Goal: Task Accomplishment & Management: Use online tool/utility

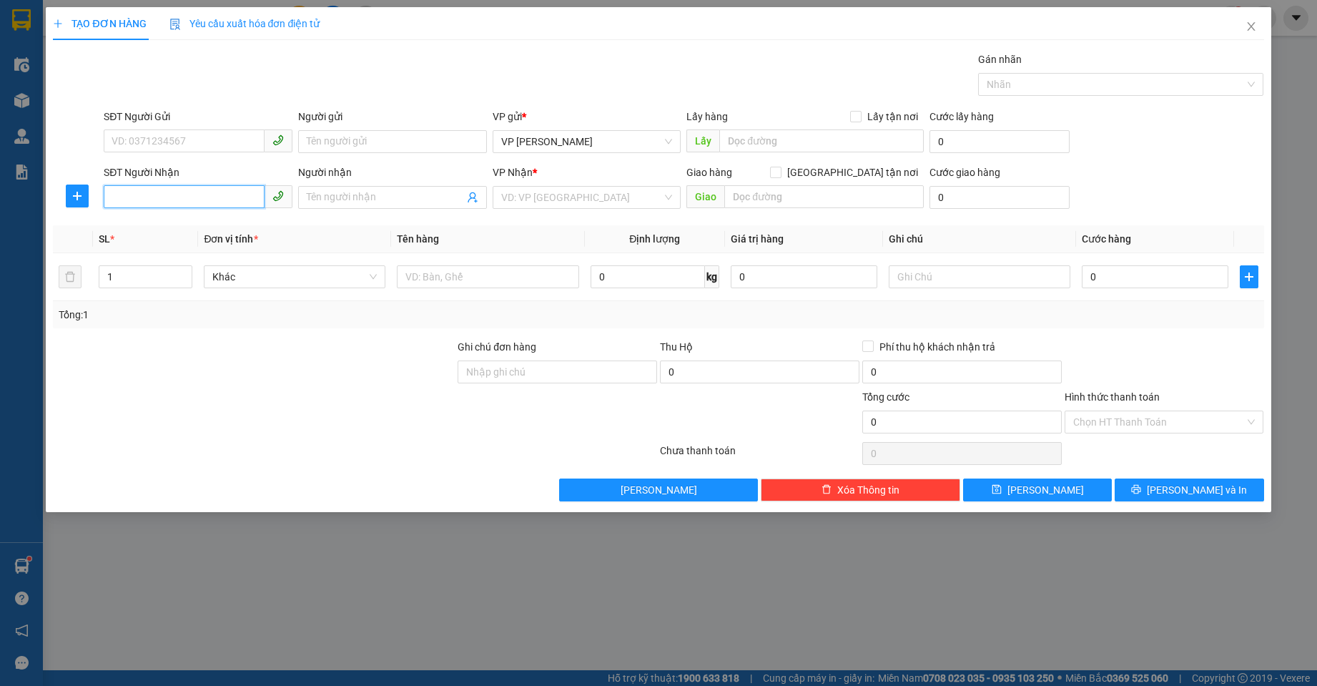
click at [197, 189] on input "SĐT Người Nhận" at bounding box center [184, 196] width 161 height 23
click at [134, 199] on input "0383039" at bounding box center [184, 196] width 161 height 23
click at [229, 221] on div "0386039633 - trung thương" at bounding box center [198, 226] width 172 height 16
type input "0386039633"
type input "trung thương"
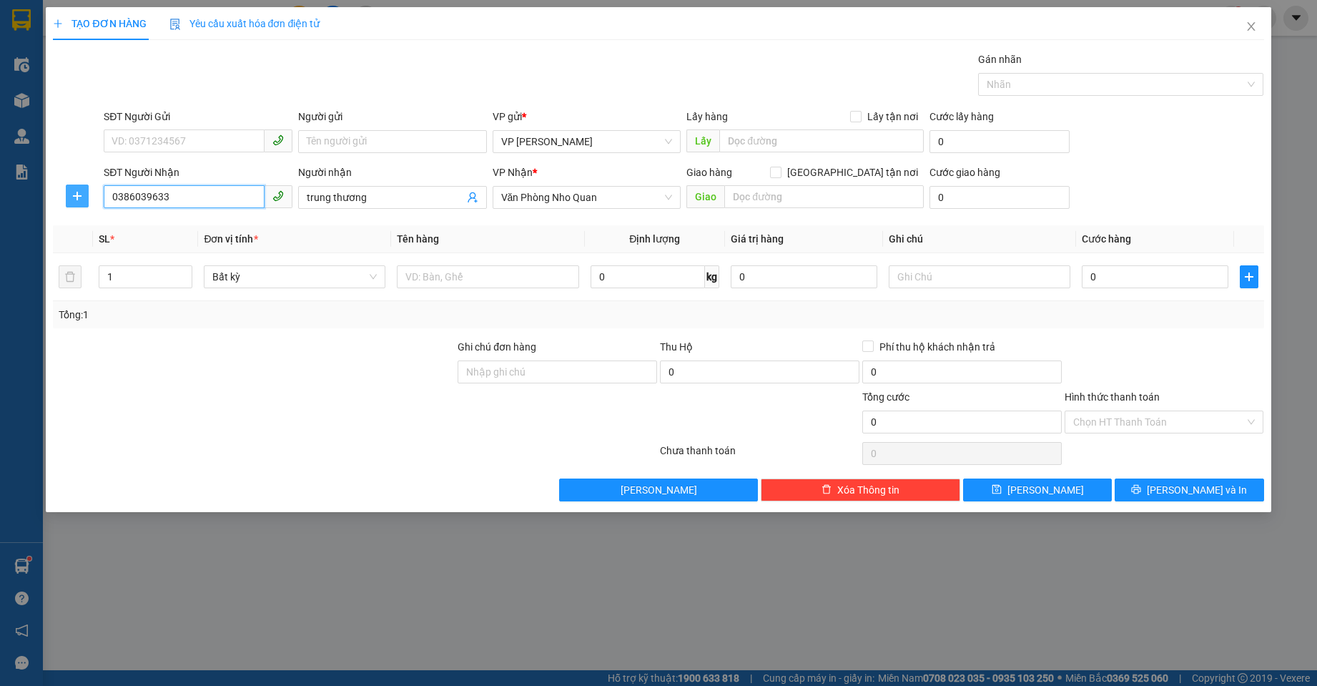
drag, startPoint x: 197, startPoint y: 198, endPoint x: 66, endPoint y: 200, distance: 130.9
click at [66, 200] on div "SĐT Người Nhận 0386039633 0386039633 Người nhận trung thương VP Nhận * Văn Phòn…" at bounding box center [657, 189] width 1213 height 50
type input "0386039633"
click at [836, 197] on input "text" at bounding box center [823, 196] width 199 height 23
type input "D"
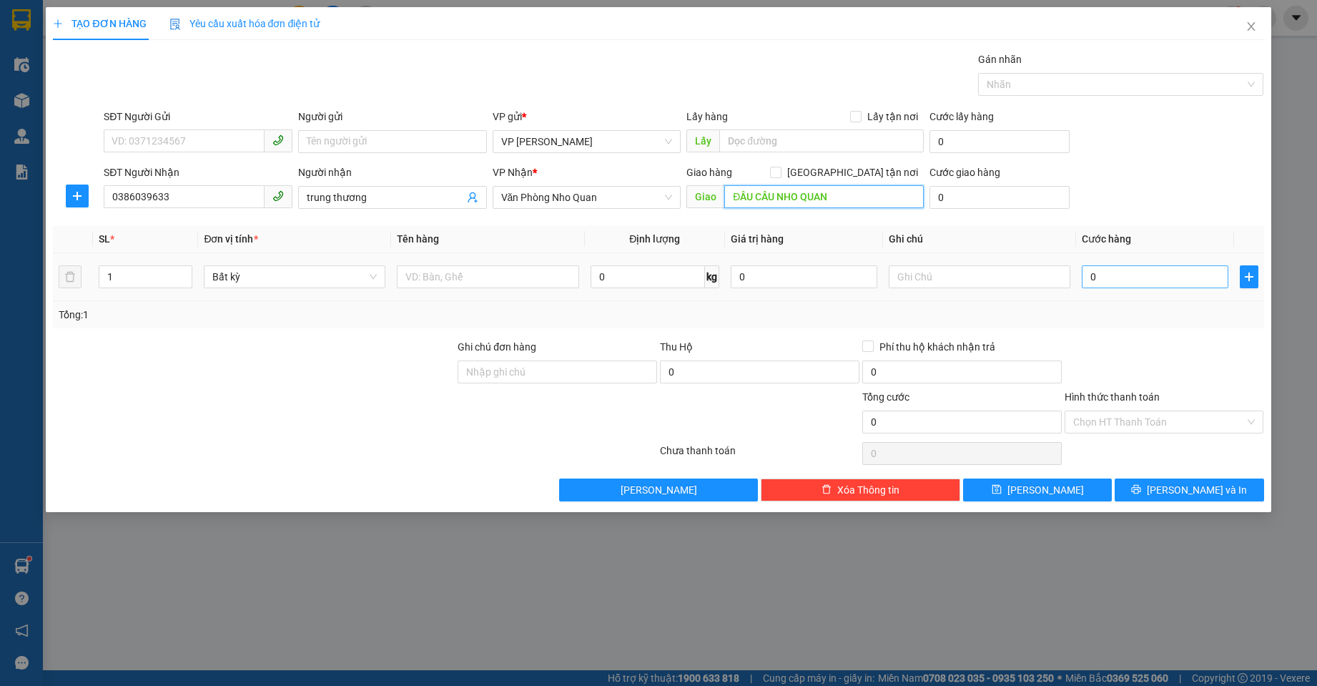
type input "ĐẦU CẦU NHO QUAN"
click at [1128, 272] on input "0" at bounding box center [1155, 276] width 147 height 23
type input "4"
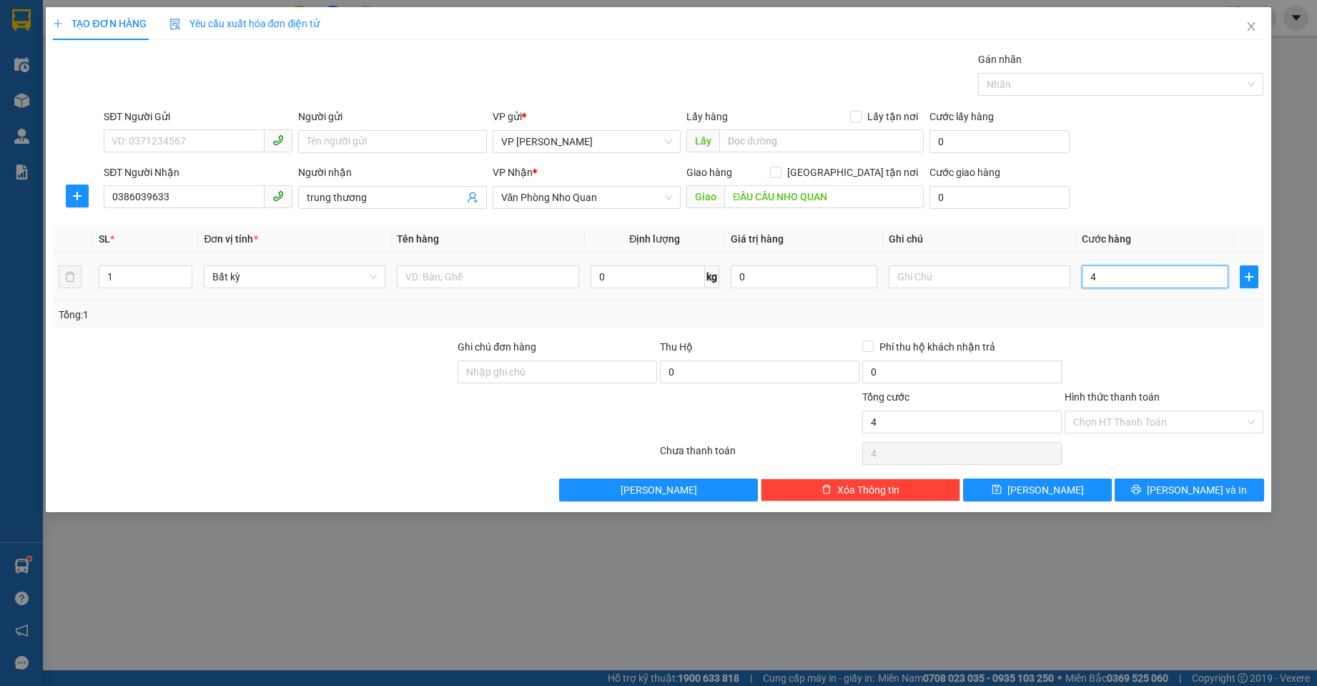
type input "40"
type input "40.000"
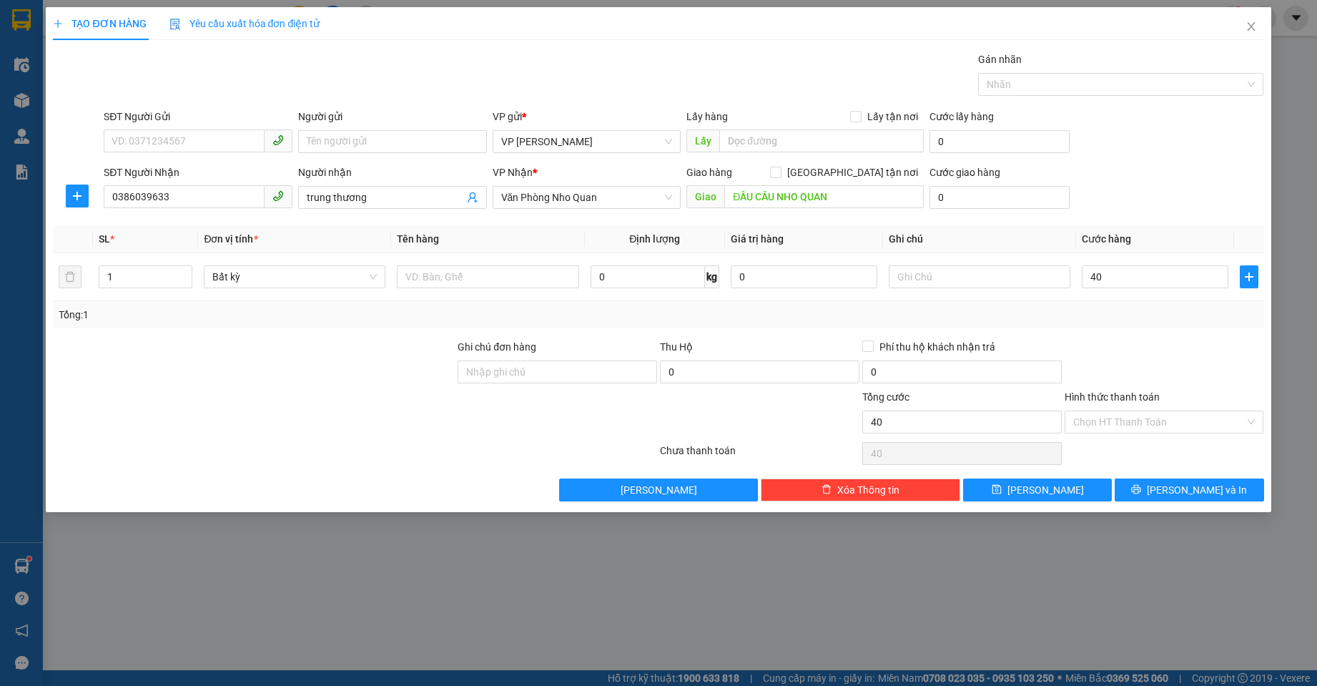
type input "40.000"
click at [1120, 376] on div at bounding box center [1164, 364] width 202 height 50
click at [1151, 495] on button "[PERSON_NAME] và In" at bounding box center [1189, 489] width 149 height 23
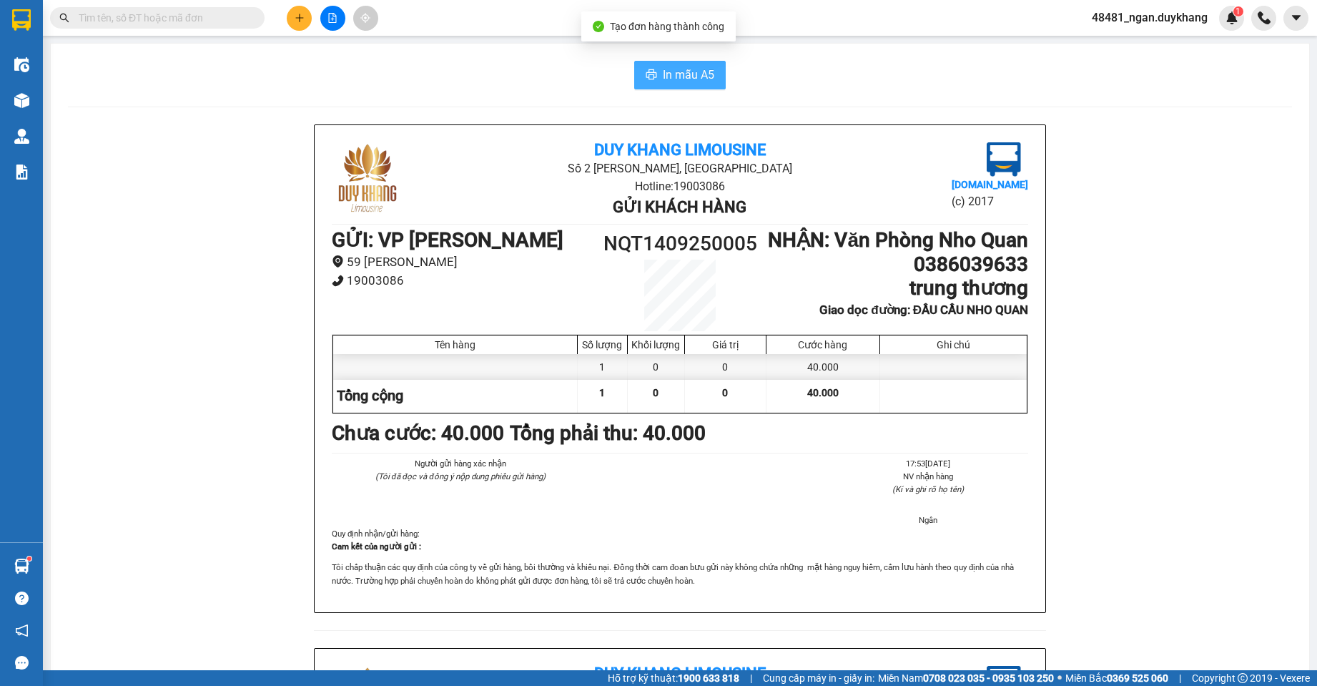
click at [681, 81] on span "In mẫu A5" at bounding box center [688, 75] width 51 height 18
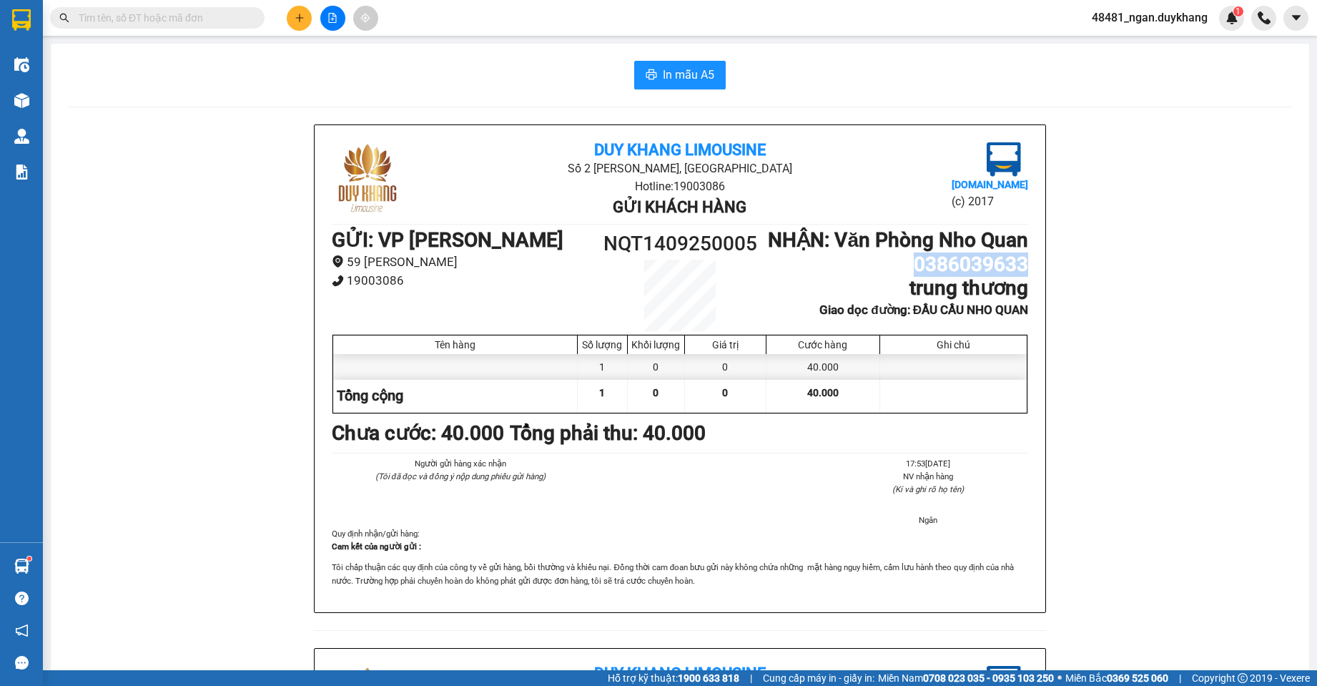
drag, startPoint x: 900, startPoint y: 290, endPoint x: 985, endPoint y: 280, distance: 85.8
click at [1024, 280] on div "[PERSON_NAME] Limousine Số 2 [GEOGRAPHIC_DATA], [GEOGRAPHIC_DATA] Hotline: 1900…" at bounding box center [680, 368] width 731 height 487
copy h1 "0386039633"
click at [863, 277] on h1 "0386039633" at bounding box center [897, 264] width 261 height 24
